Goal: Task Accomplishment & Management: Use online tool/utility

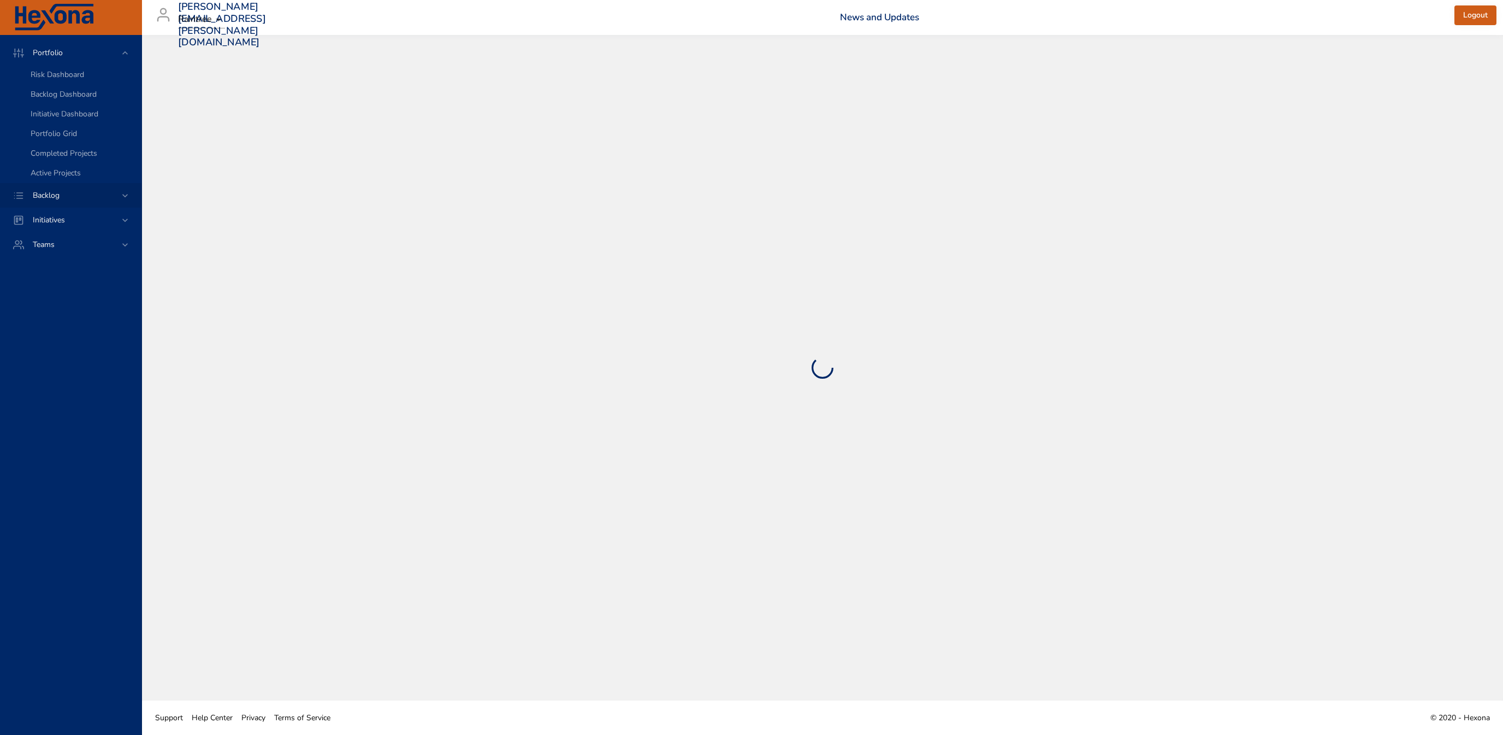
click at [113, 194] on div "Backlog" at bounding box center [72, 195] width 96 height 11
click at [83, 96] on span "Backlog Details" at bounding box center [57, 99] width 52 height 10
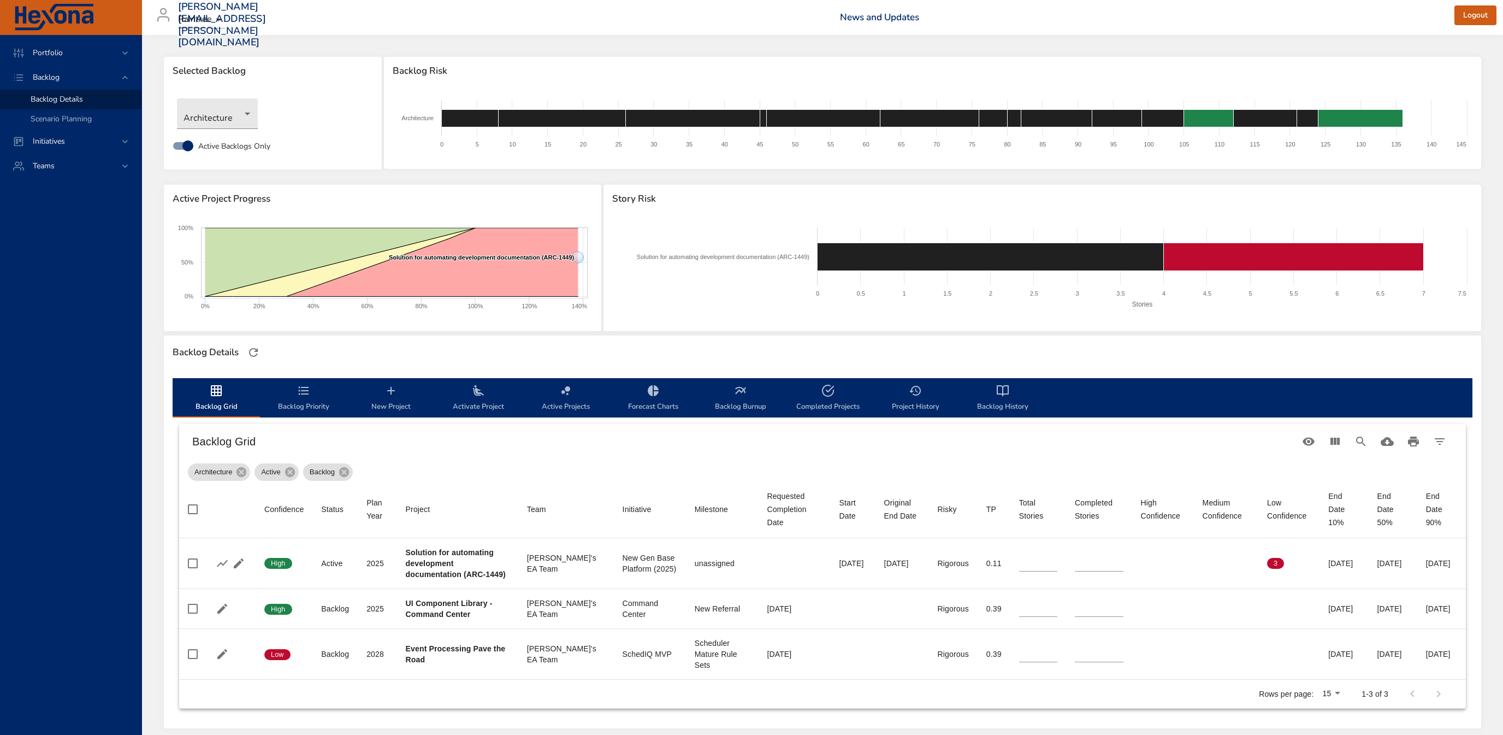
click at [240, 95] on div "Architecture" at bounding box center [273, 114] width 203 height 42
click at [241, 103] on body "Portfolio Backlog Backlog Details Scenario Planning Initiatives Teams [PERSON_N…" at bounding box center [751, 367] width 1503 height 735
click at [255, 243] on li "Interfaces and Interop" at bounding box center [233, 240] width 112 height 18
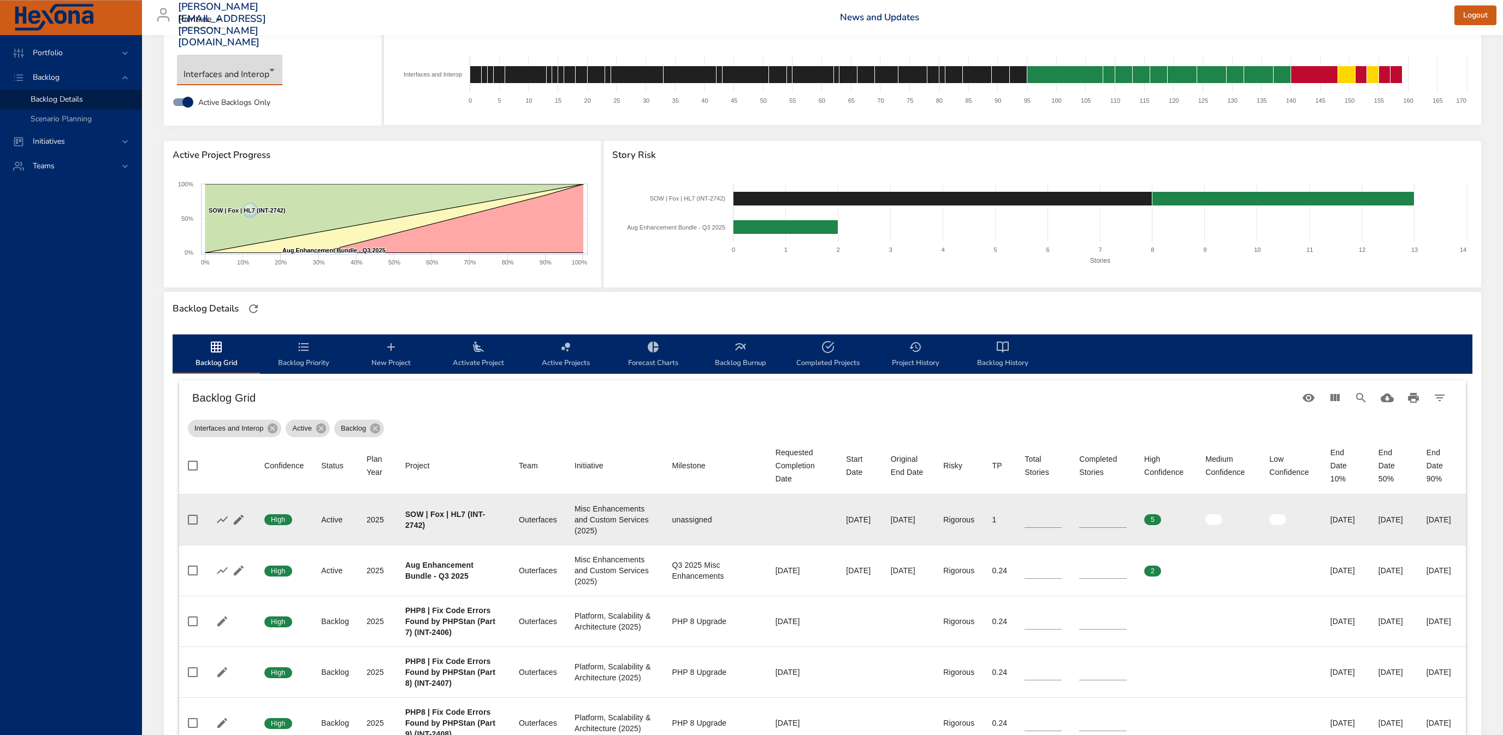
scroll to position [117, 0]
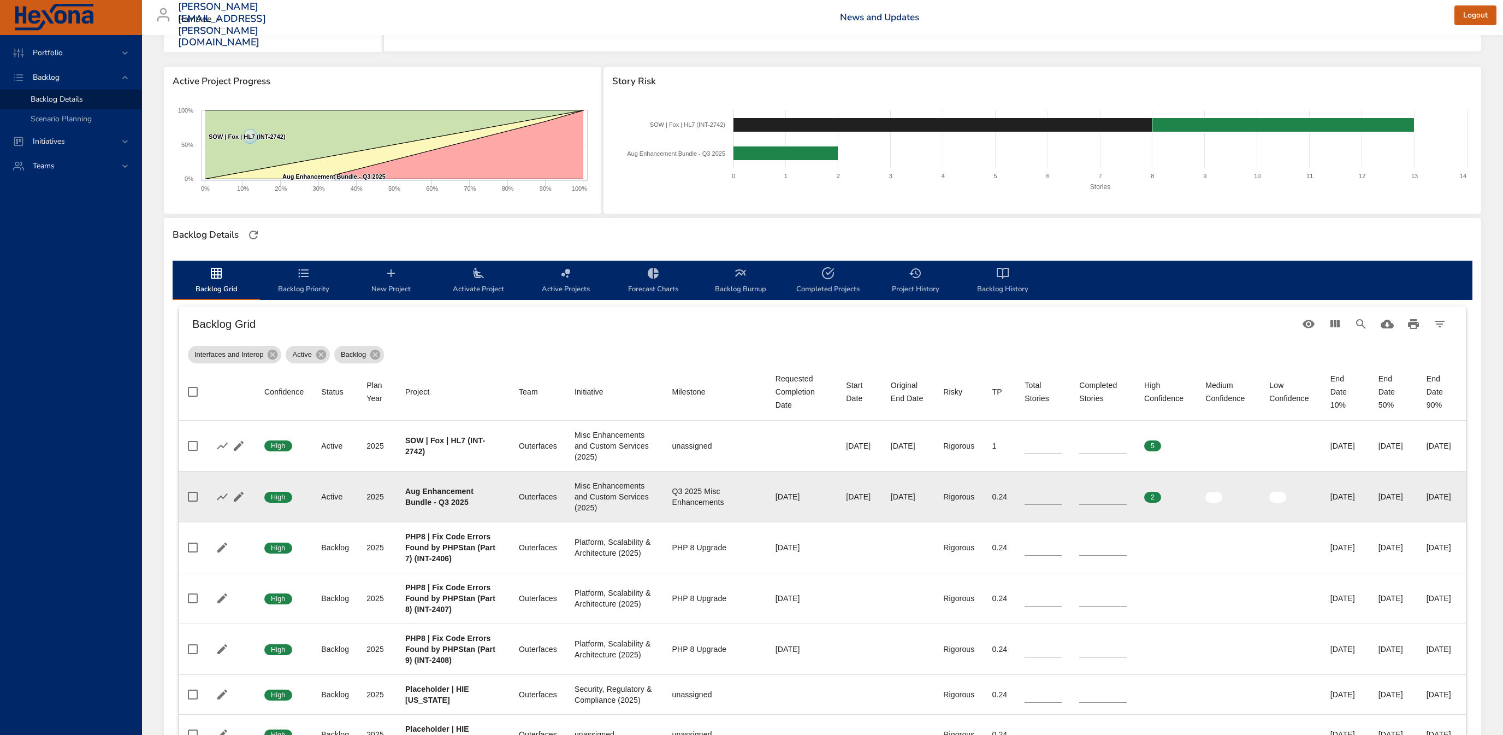
click at [1033, 493] on input "*" at bounding box center [1043, 496] width 37 height 16
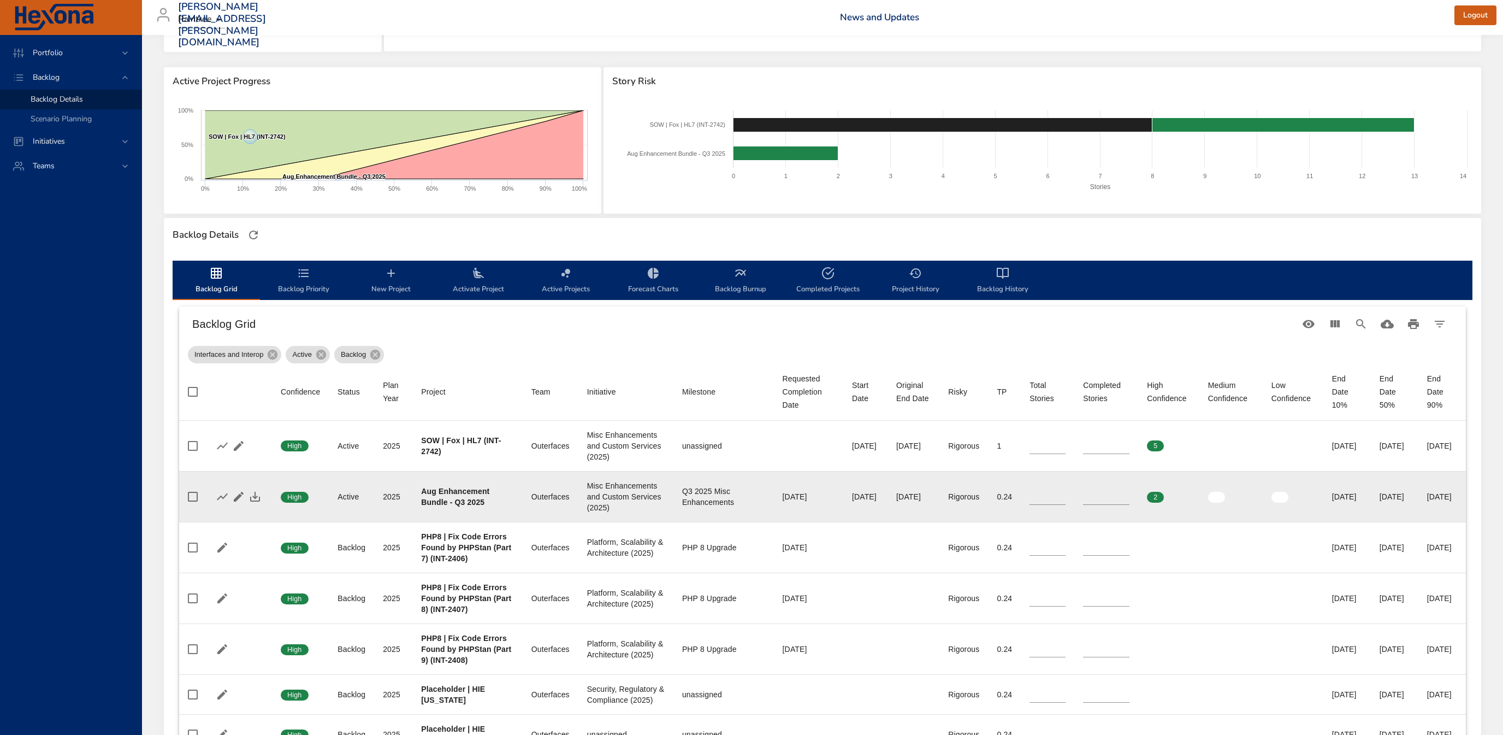
click at [1036, 505] on input "*" at bounding box center [1048, 496] width 36 height 16
type input "*"
click at [257, 503] on icon "button" at bounding box center [255, 496] width 13 height 13
